Goal: Task Accomplishment & Management: Manage account settings

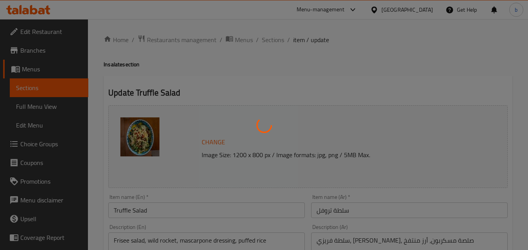
type input "إضافات للسلطة:"
type input "0"
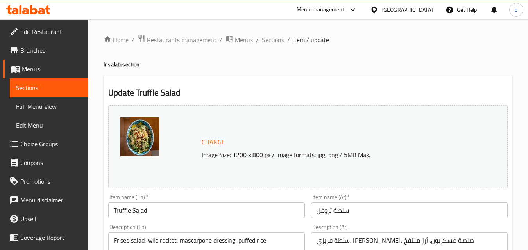
click at [357, 10] on icon at bounding box center [352, 9] width 9 height 9
click at [359, 110] on div "Change Image Size: 1200 x 800 px / Image formats: jpg, png / 5MB Max." at bounding box center [307, 146] width 399 height 83
click at [414, 10] on div "Bahrain" at bounding box center [407, 9] width 52 height 9
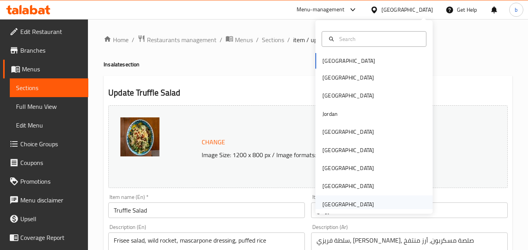
click at [359, 206] on div "[GEOGRAPHIC_DATA]" at bounding box center [348, 204] width 52 height 9
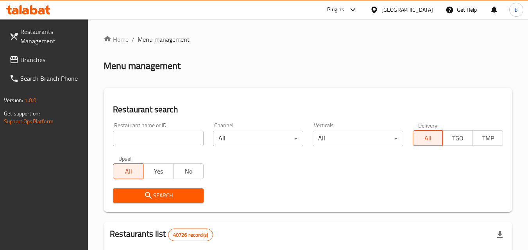
click at [344, 8] on div "Plugins" at bounding box center [335, 9] width 17 height 9
click at [303, 70] on div "Restaurant-Management" at bounding box center [278, 70] width 61 height 9
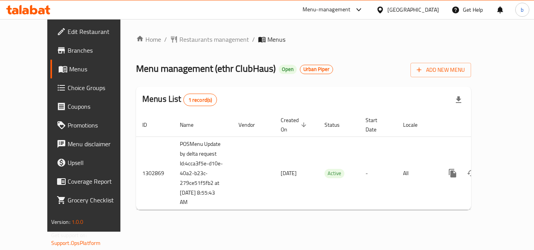
click at [68, 53] on span "Branches" at bounding box center [99, 50] width 62 height 9
